Goal: Information Seeking & Learning: Learn about a topic

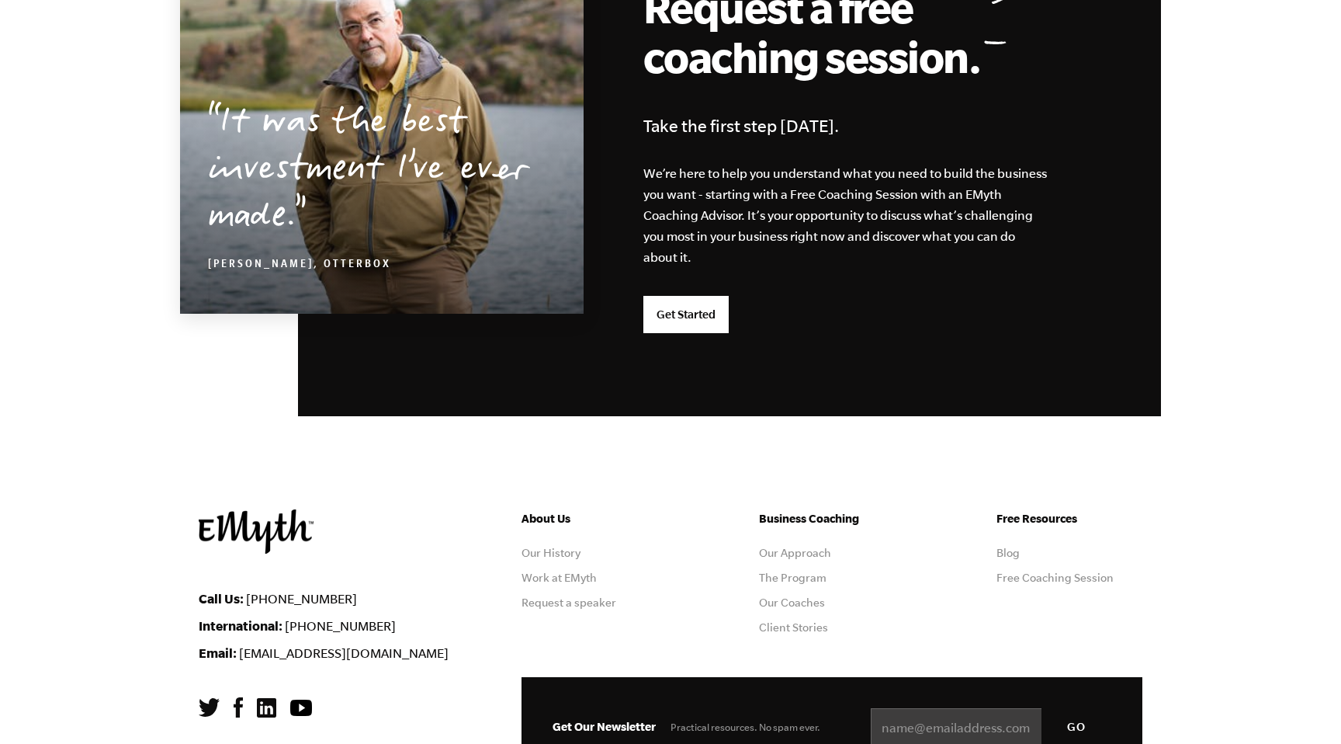
scroll to position [4041, 0]
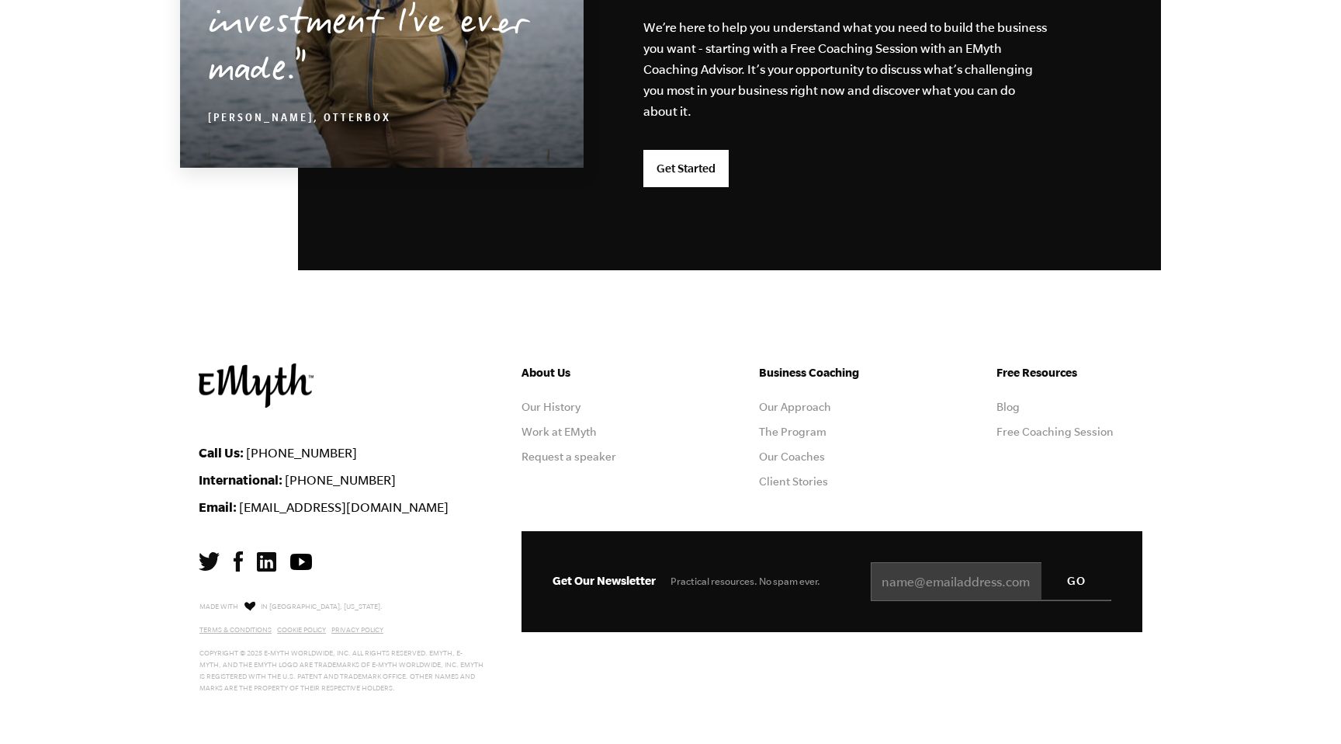
drag, startPoint x: 548, startPoint y: 401, endPoint x: 600, endPoint y: 409, distance: 52.6
click at [548, 401] on link "Our History" at bounding box center [551, 407] width 59 height 12
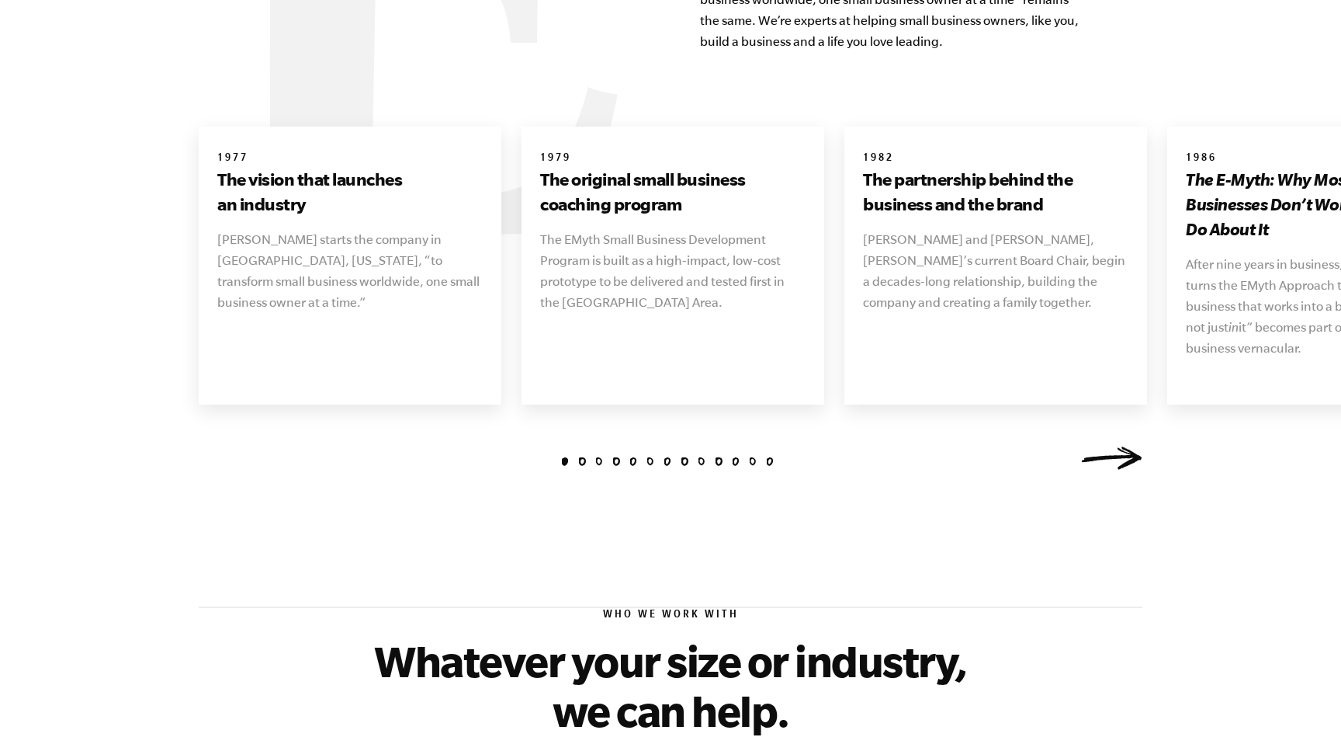
scroll to position [1935, 0]
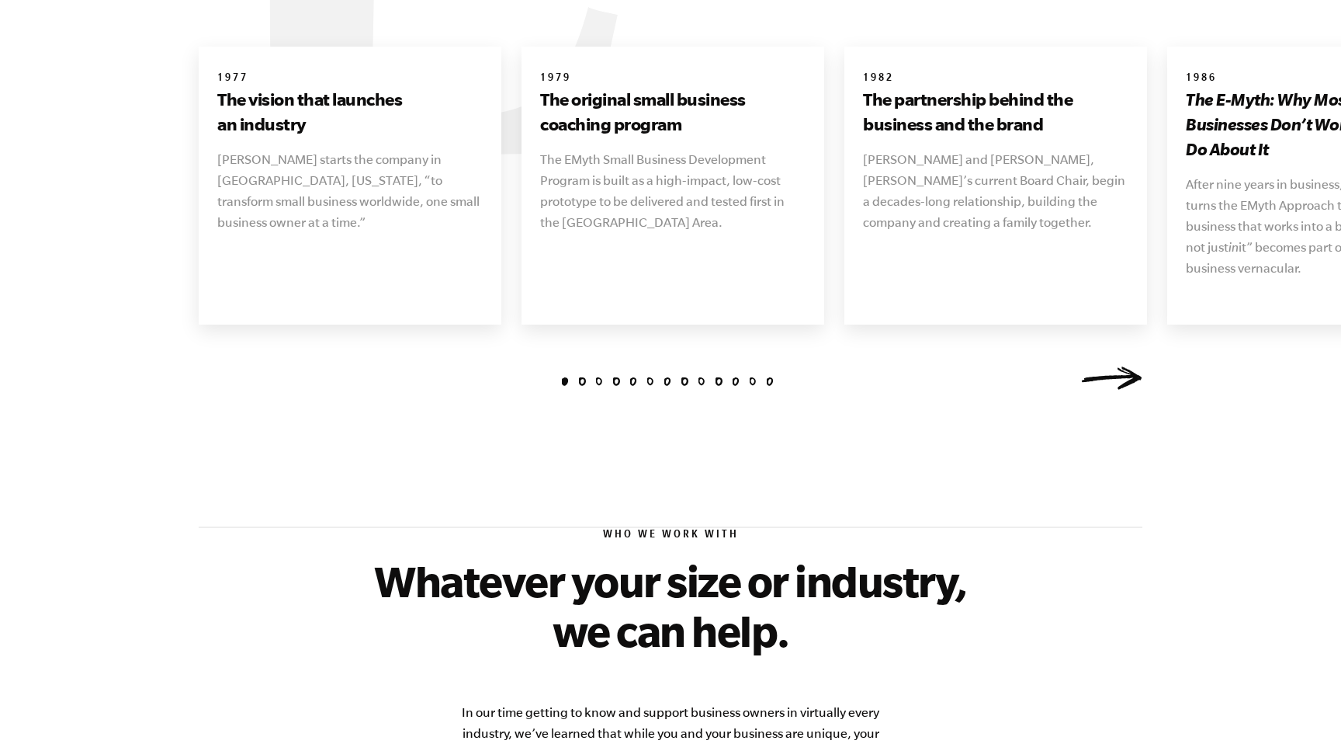
click at [1111, 366] on link "Next" at bounding box center [1111, 377] width 62 height 23
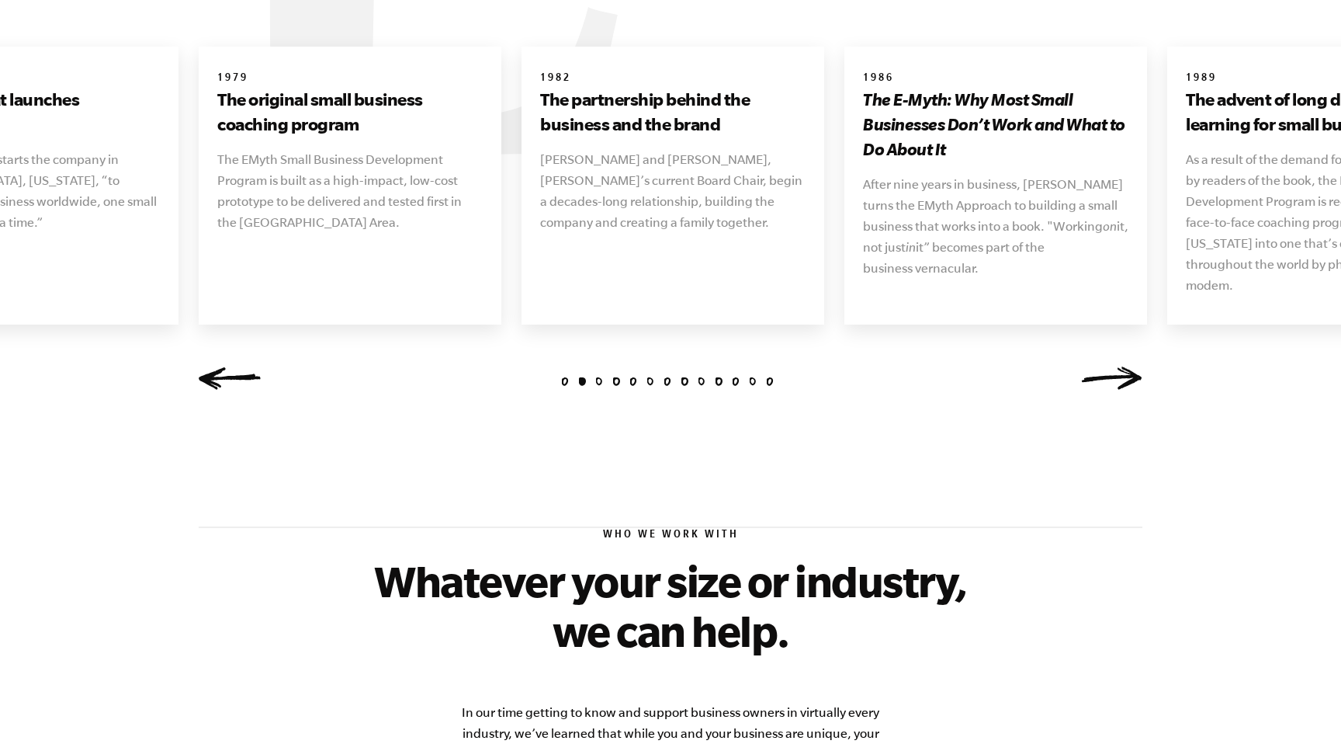
click at [1112, 366] on link "Next" at bounding box center [1111, 377] width 62 height 23
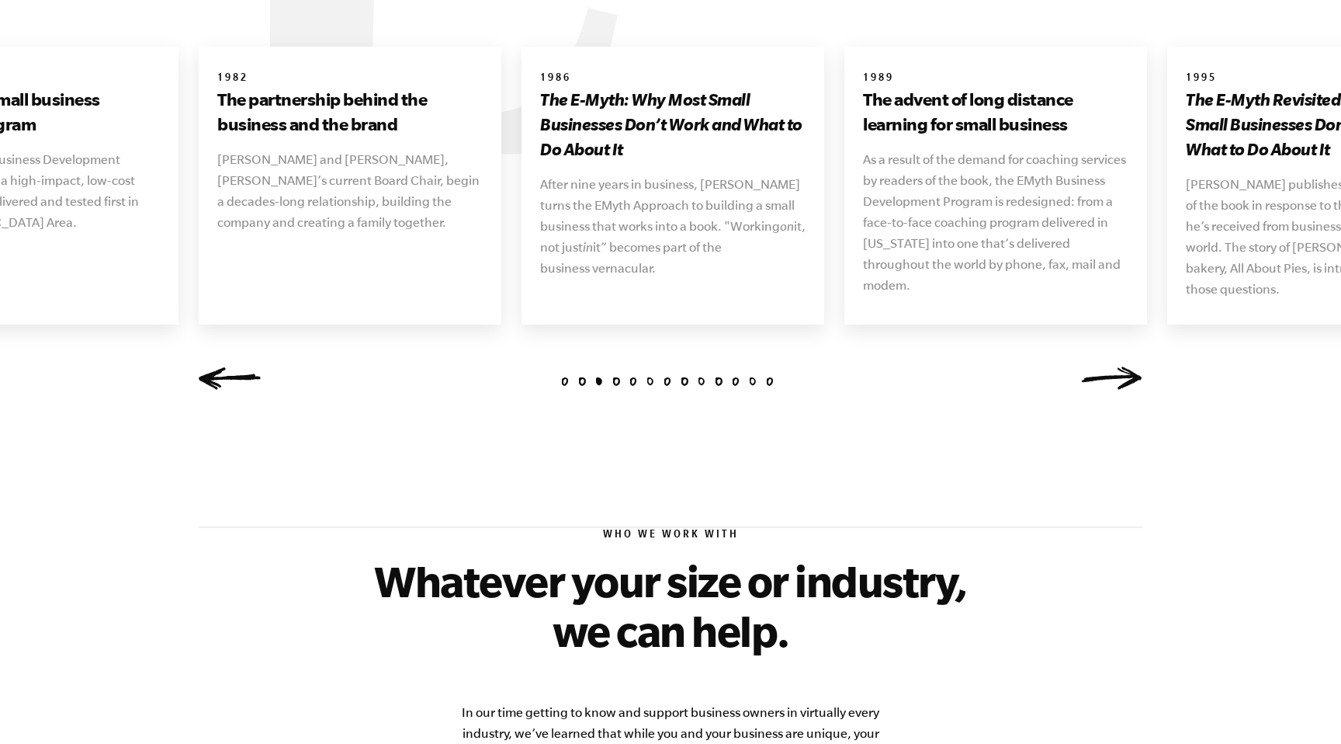
click at [1112, 366] on link "Next" at bounding box center [1111, 377] width 62 height 23
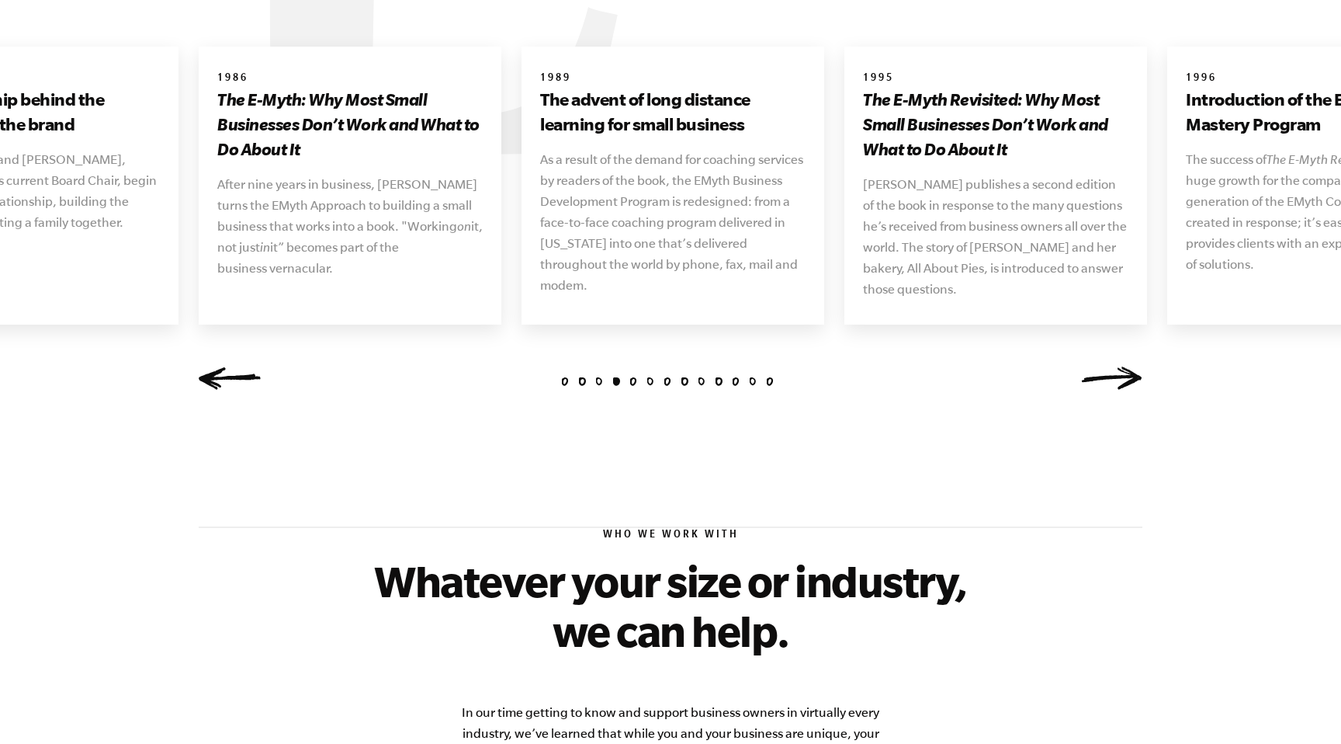
click at [1112, 366] on link "Next" at bounding box center [1111, 377] width 62 height 23
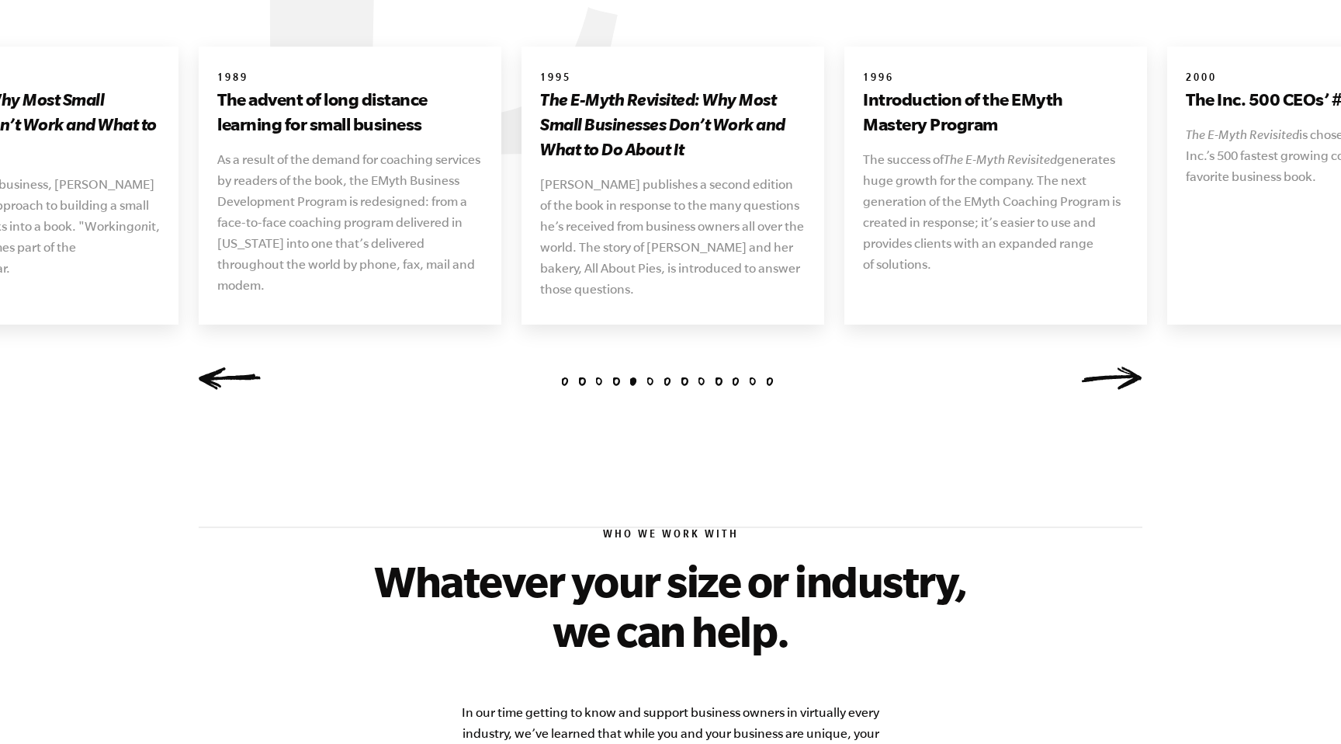
click at [1112, 366] on link "Next" at bounding box center [1111, 377] width 62 height 23
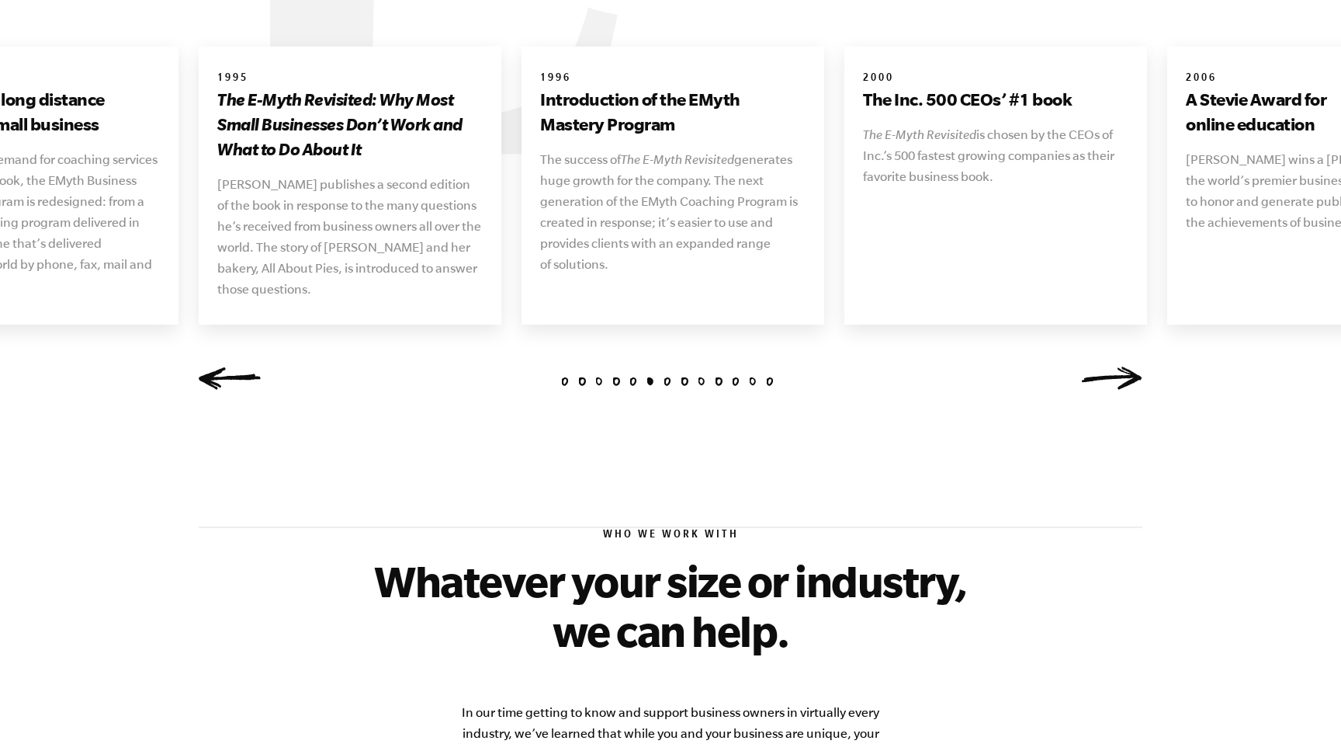
click at [1112, 366] on link "Next" at bounding box center [1111, 377] width 62 height 23
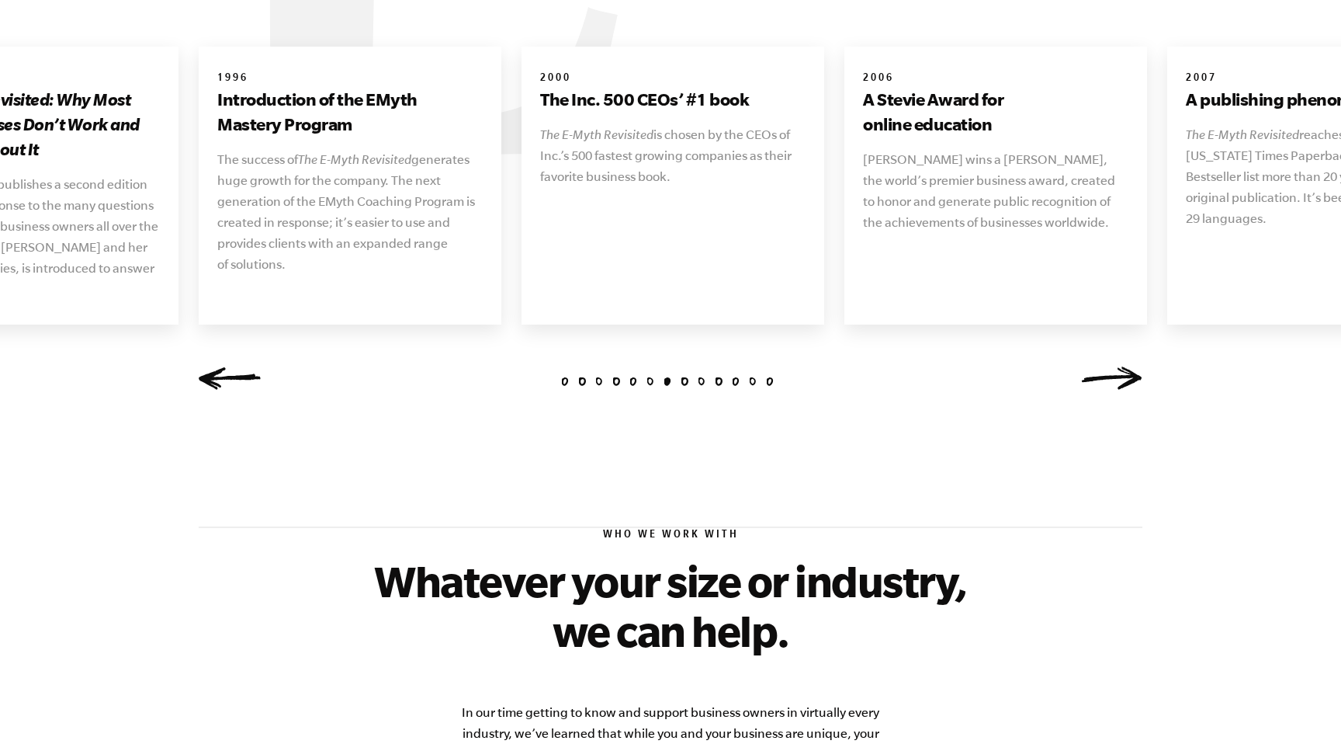
click at [1112, 366] on link "Next" at bounding box center [1111, 377] width 62 height 23
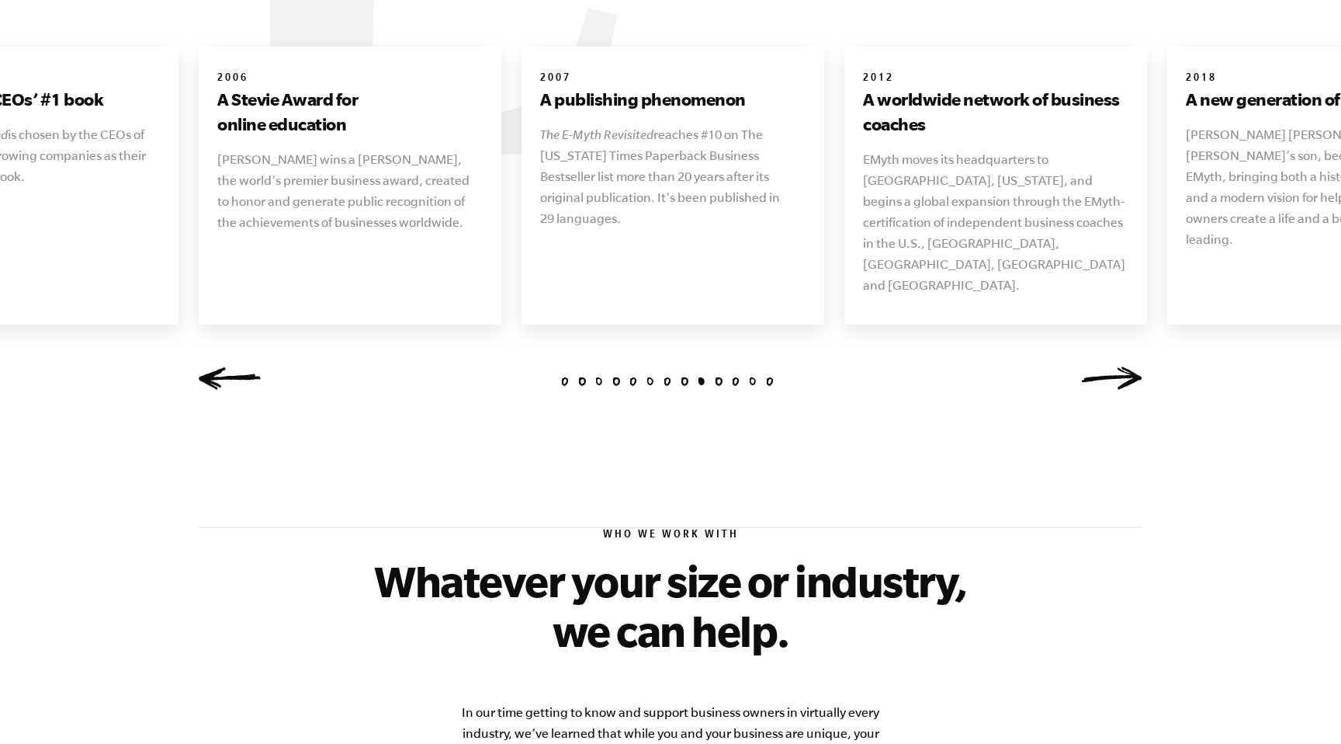
click at [1112, 366] on link "Next" at bounding box center [1111, 377] width 62 height 23
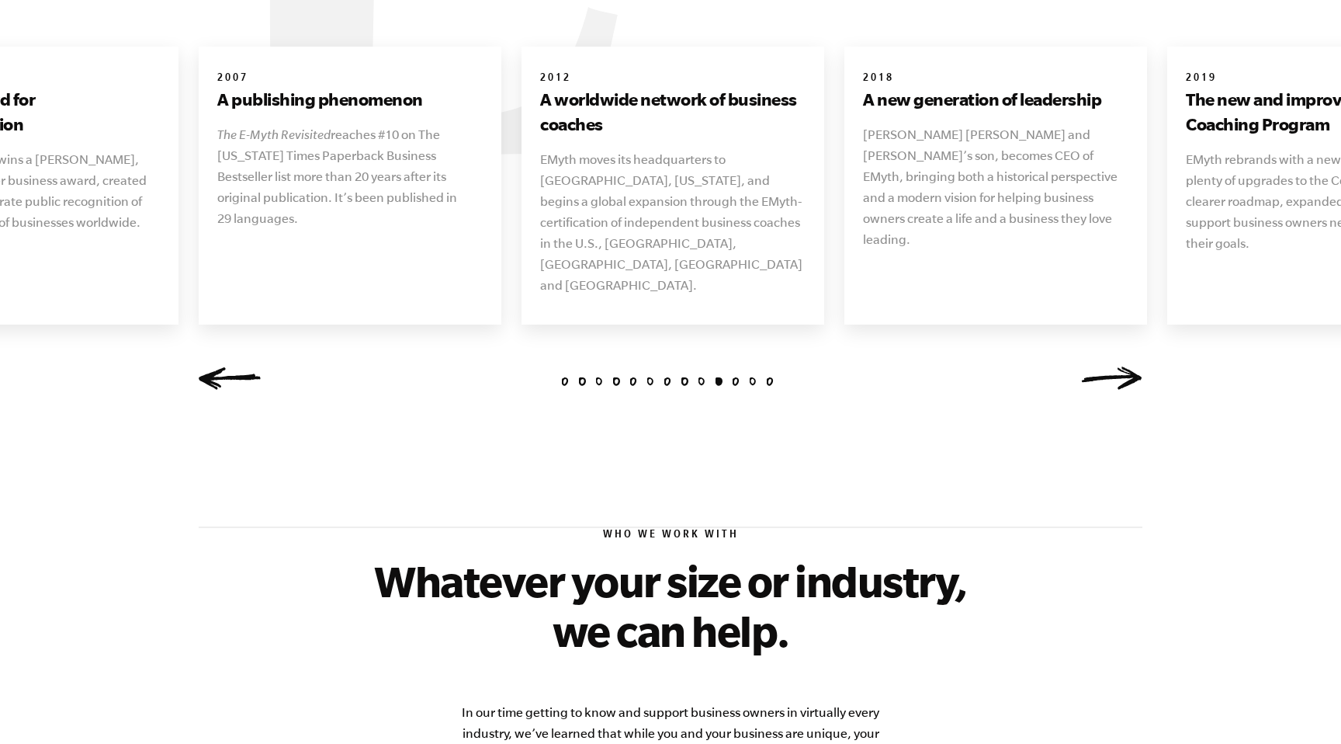
click at [1112, 366] on link "Next" at bounding box center [1111, 377] width 62 height 23
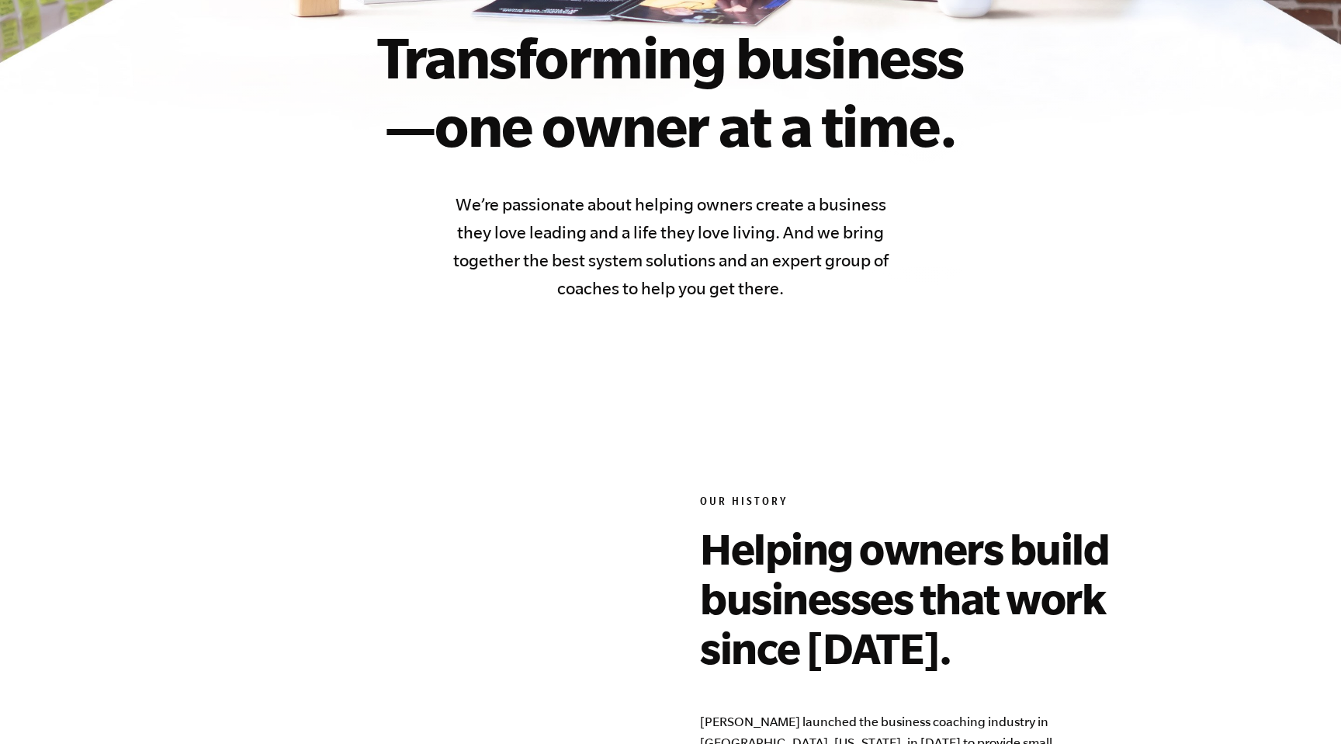
scroll to position [0, 0]
